Goal: Information Seeking & Learning: Learn about a topic

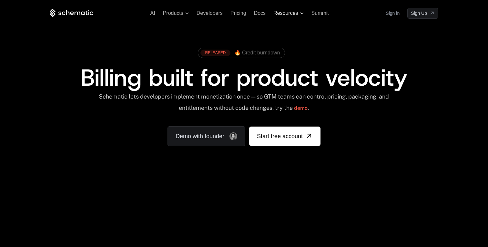
click at [298, 12] on span "Resources" at bounding box center [288, 13] width 30 height 6
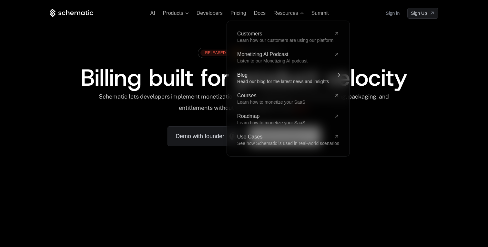
click at [248, 75] on span "Blog" at bounding box center [284, 75] width 94 height 5
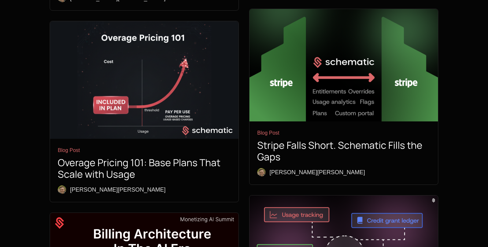
scroll to position [548, 0]
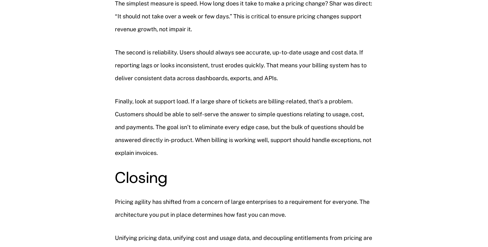
scroll to position [1539, 0]
